Goal: Check status

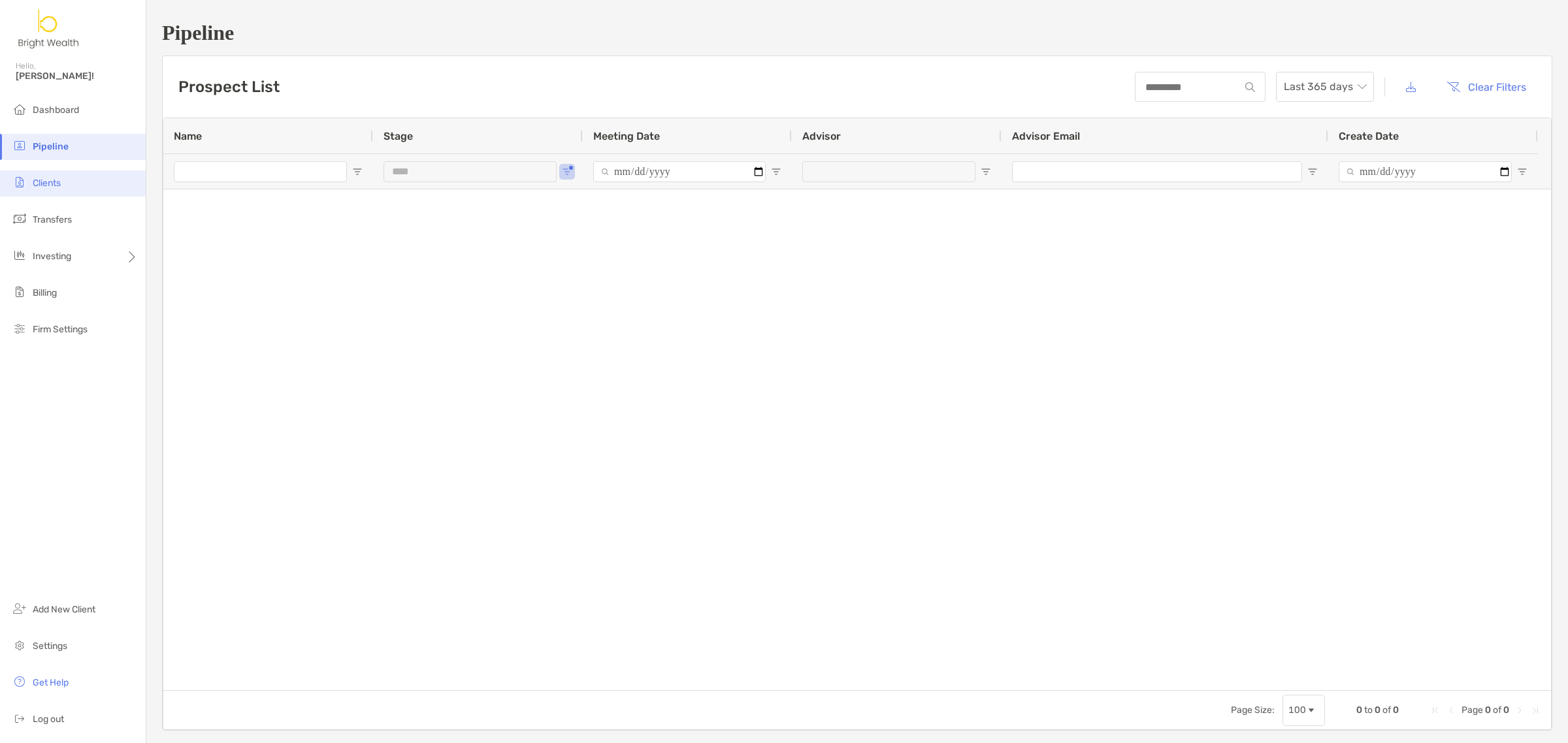
click at [58, 189] on li "Clients" at bounding box center [73, 184] width 146 height 26
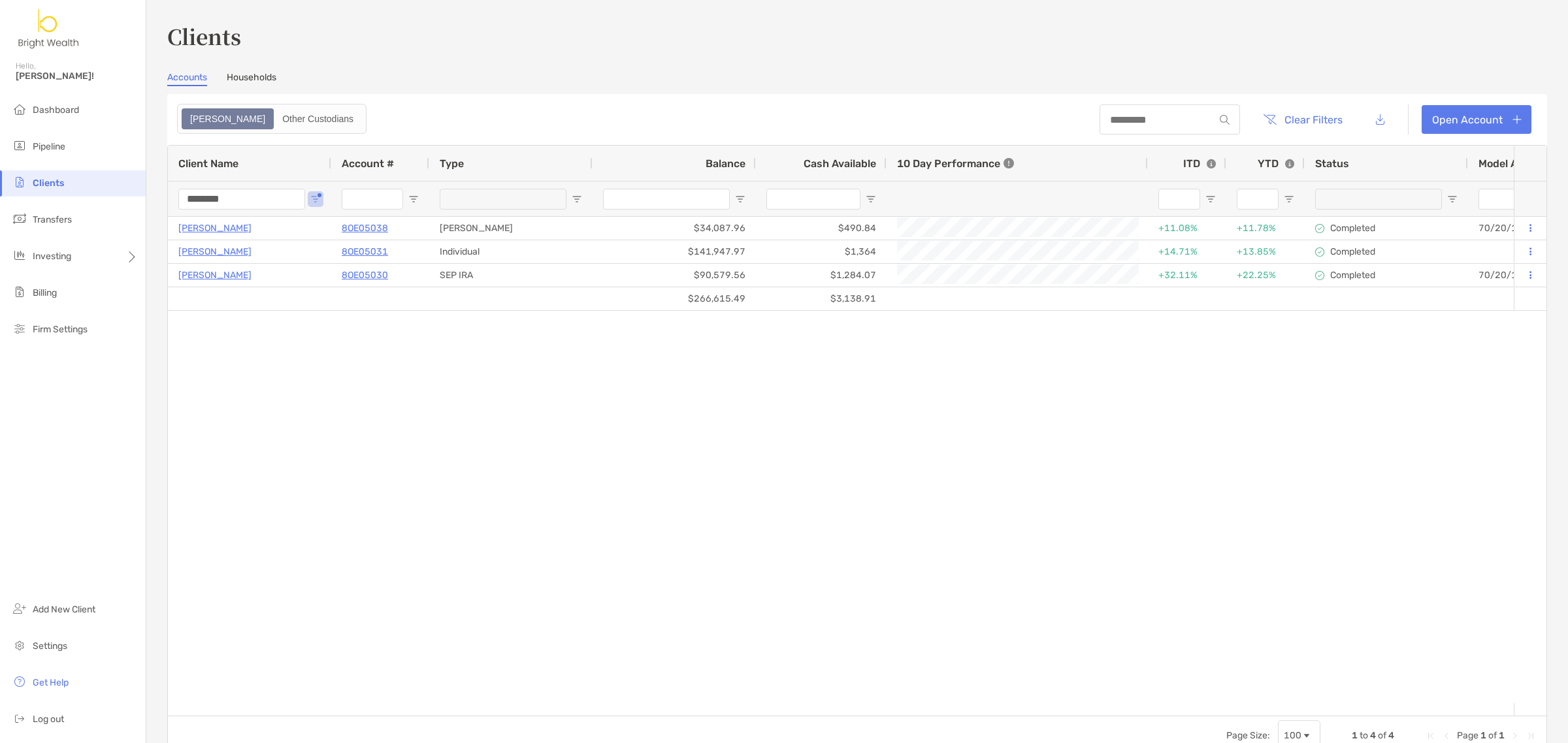
drag, startPoint x: 250, startPoint y: 189, endPoint x: 106, endPoint y: 189, distance: 144.0
click at [106, 189] on div "Clients Hello, [PERSON_NAME]! Dashboard Pipeline Clients Transfers Investing Bi…" at bounding box center [784, 372] width 1568 height 743
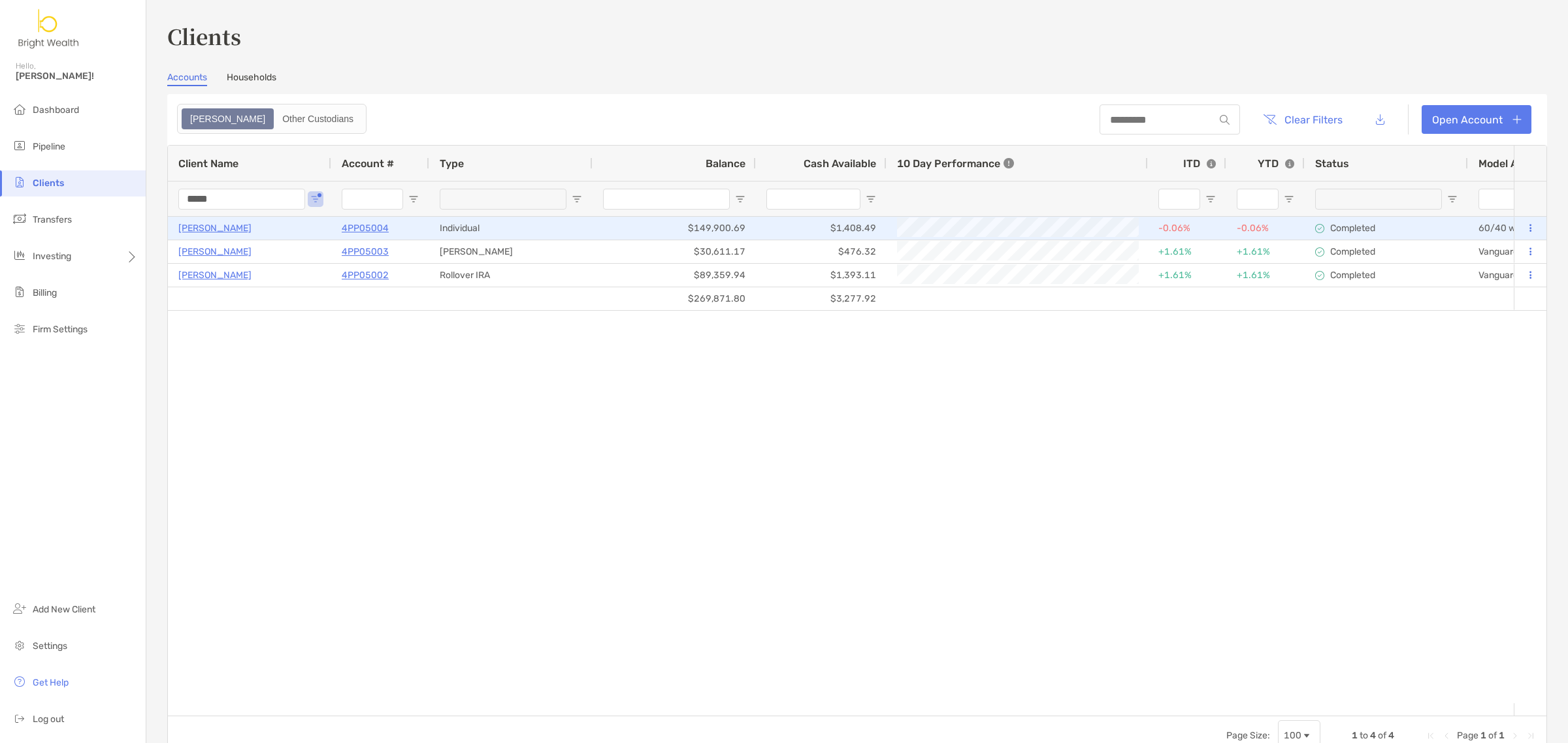
type input "*****"
click at [374, 225] on p "4PP05004" at bounding box center [365, 228] width 47 height 17
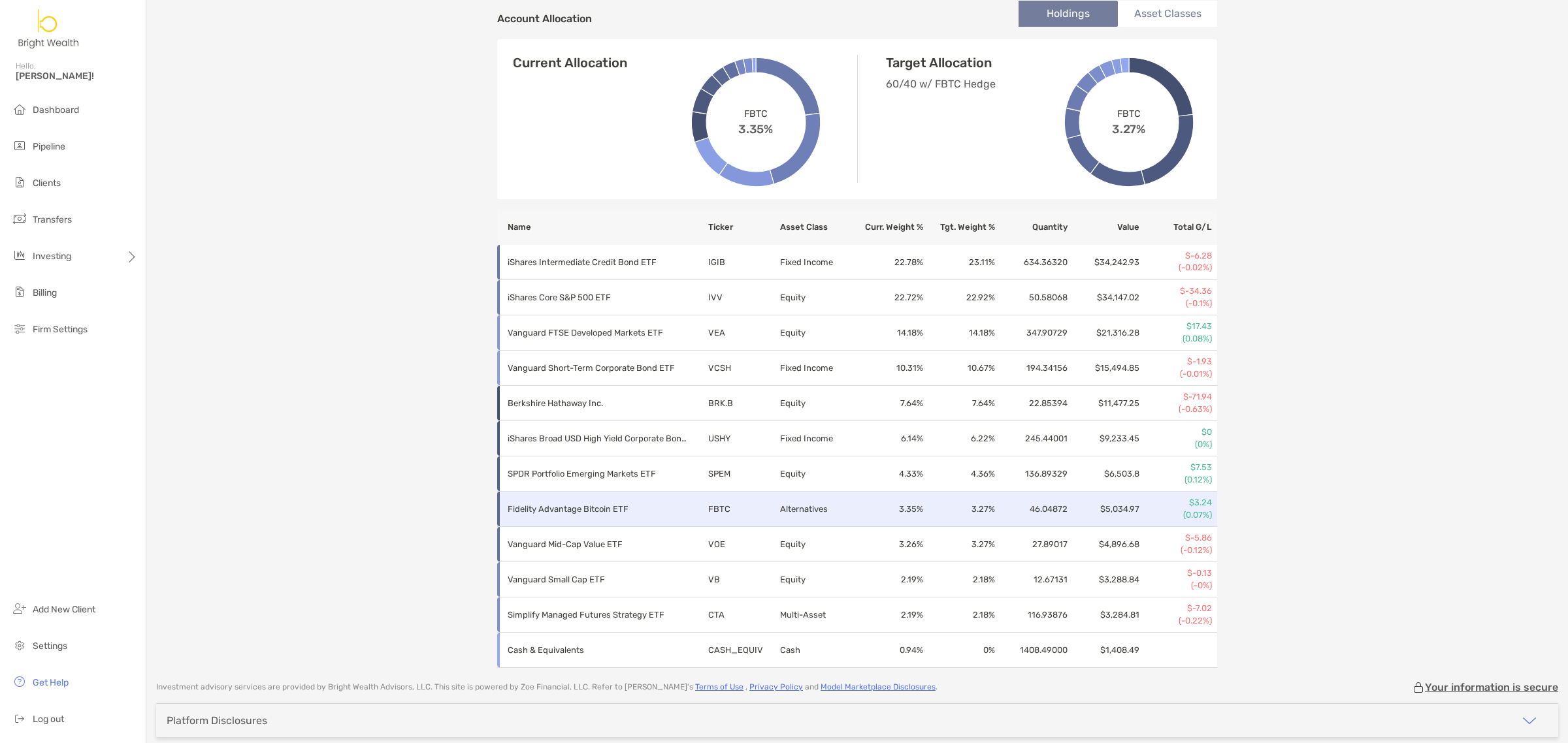
scroll to position [521, 0]
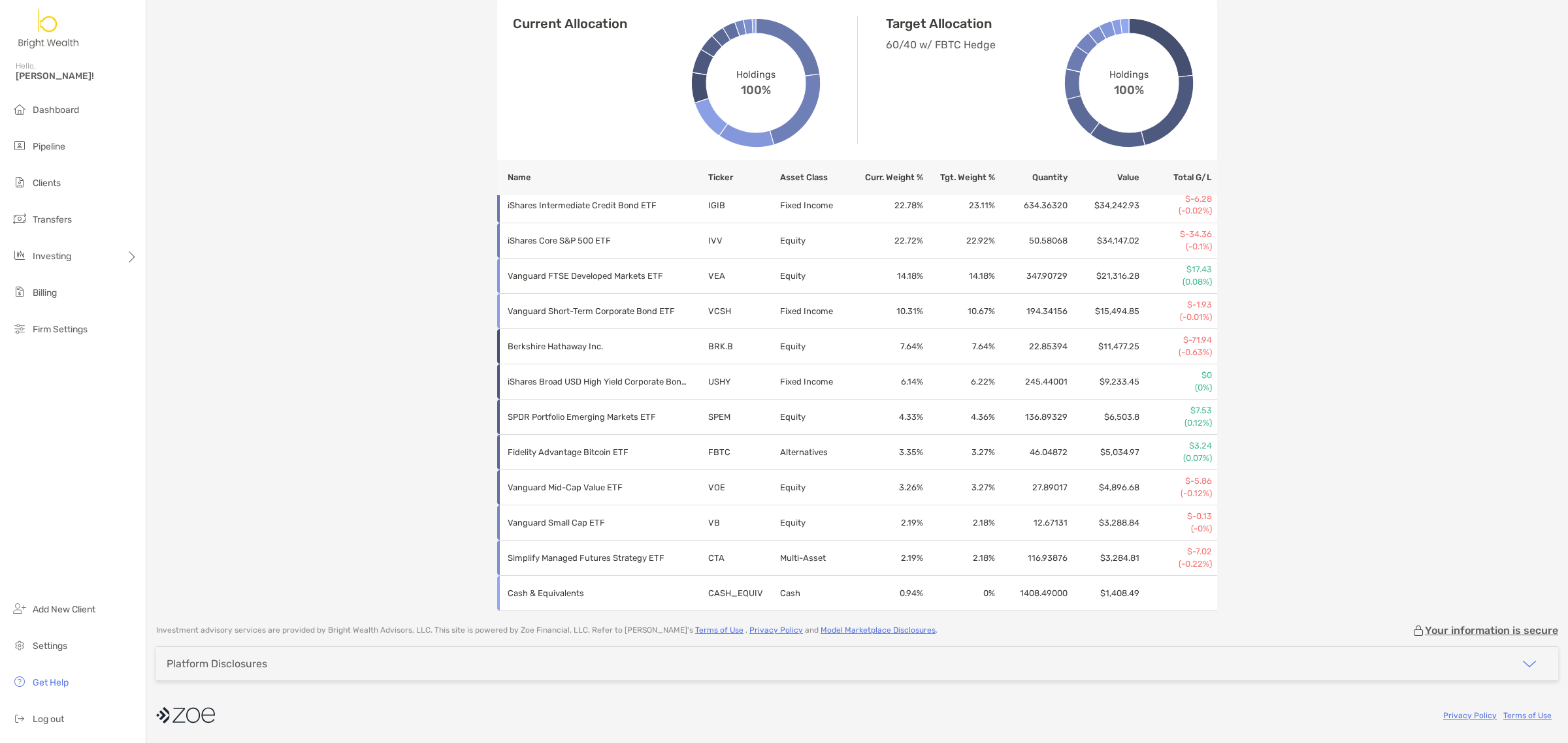
click at [877, 177] on th "Curr. Weight %" at bounding box center [888, 177] width 72 height 35
click at [969, 177] on th "Tgt. Weight %" at bounding box center [960, 177] width 72 height 35
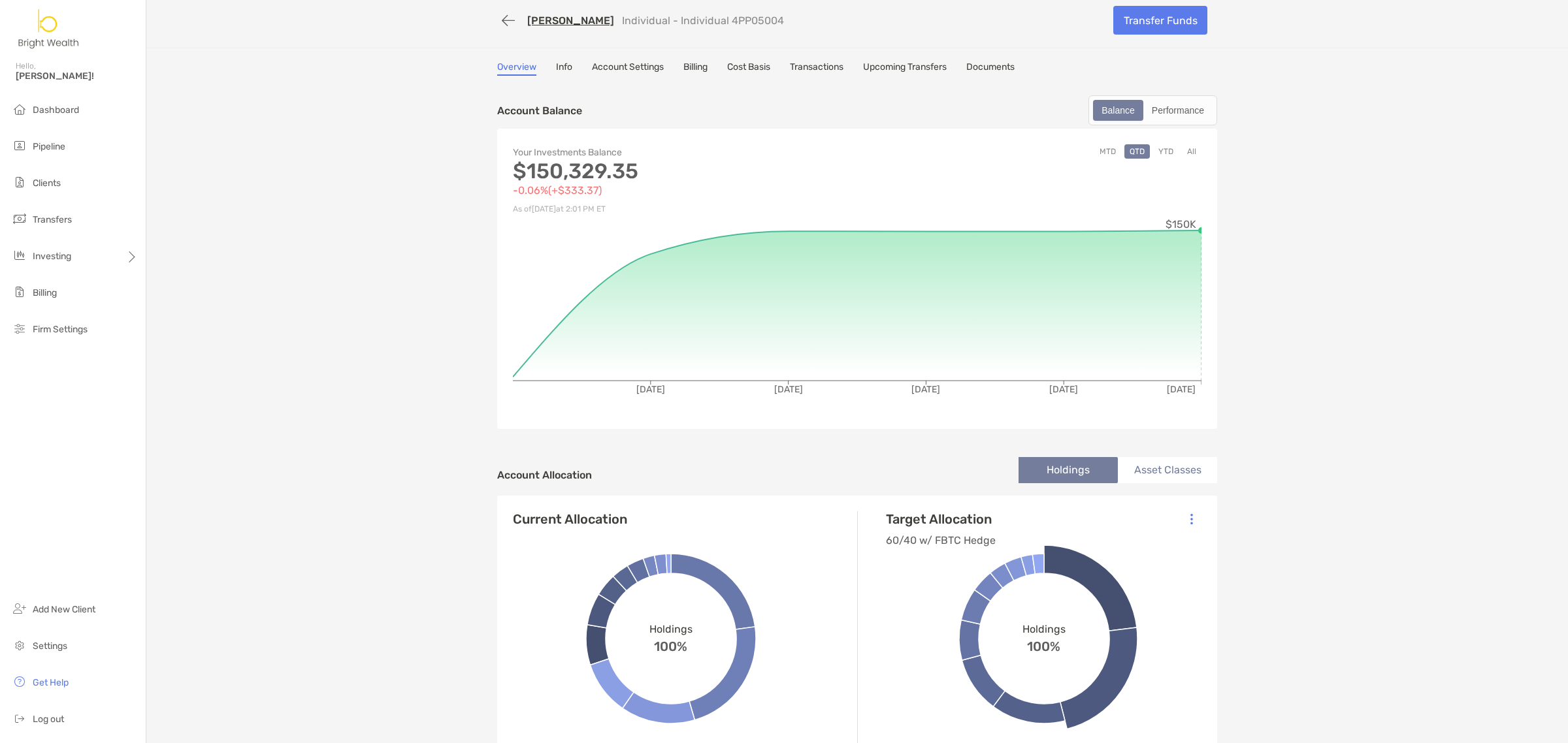
scroll to position [0, 0]
